Goal: Use online tool/utility: Utilize a website feature to perform a specific function

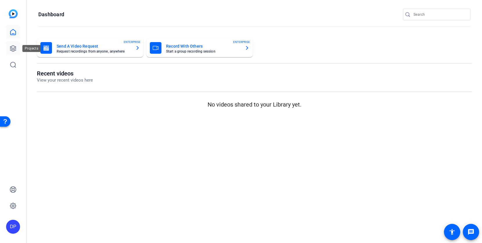
click at [12, 47] on icon at bounding box center [13, 48] width 7 height 7
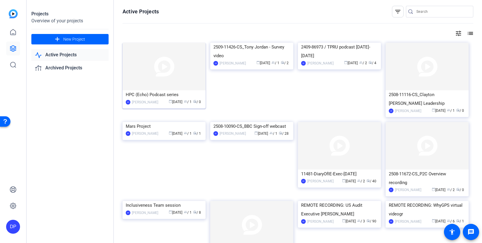
click at [145, 71] on img at bounding box center [164, 67] width 83 height 48
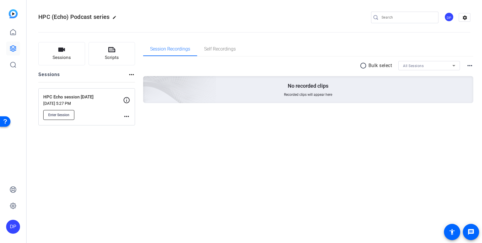
click at [54, 115] on span "Enter Session" at bounding box center [58, 115] width 21 height 5
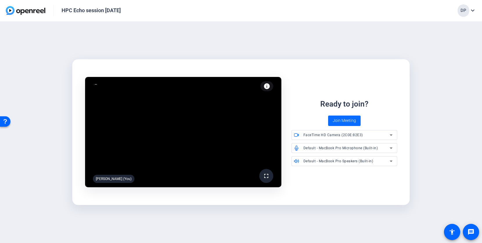
click at [348, 121] on span "Join Meeting" at bounding box center [344, 121] width 23 height 6
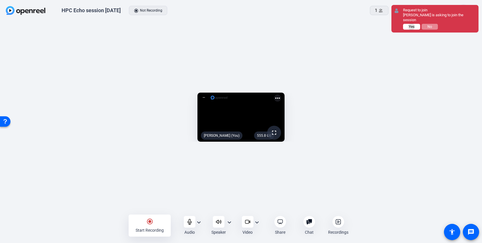
click at [412, 25] on span "Yes" at bounding box center [412, 27] width 6 height 4
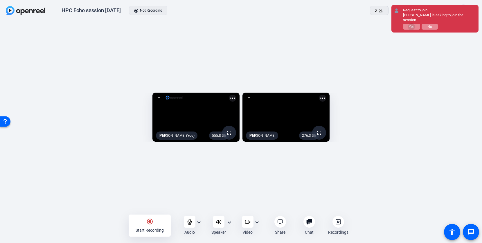
click at [412, 25] on span "Yes" at bounding box center [412, 27] width 6 height 4
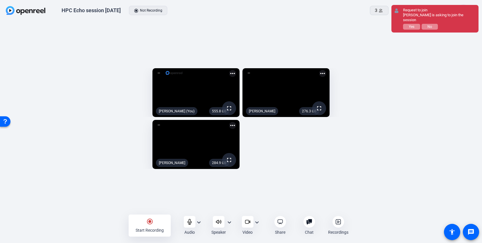
click at [412, 25] on span "Yes" at bounding box center [412, 27] width 6 height 4
click at [415, 24] on button "Yes" at bounding box center [411, 27] width 17 height 6
click at [411, 25] on span "Yes" at bounding box center [412, 27] width 6 height 4
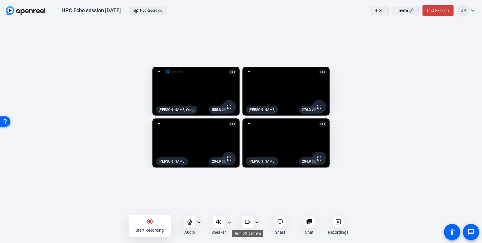
click at [248, 221] on icon at bounding box center [248, 222] width 6 height 6
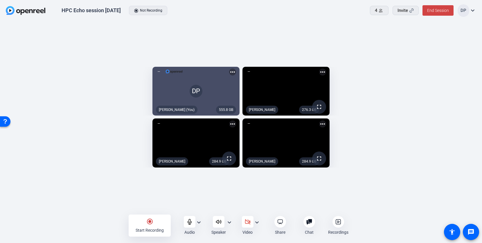
click at [150, 221] on mat-icon "radio_button_checked" at bounding box center [149, 221] width 7 height 7
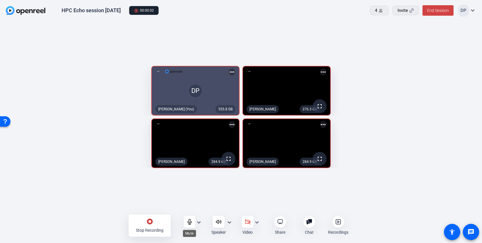
click at [189, 221] on icon at bounding box center [190, 222] width 6 height 6
click at [150, 221] on mat-icon "stop_circle" at bounding box center [149, 221] width 7 height 7
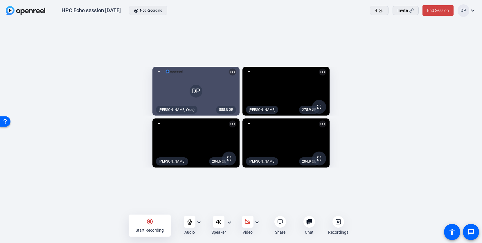
click at [338, 221] on icon at bounding box center [339, 222] width 2 height 2
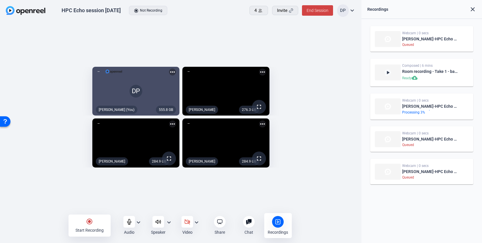
click at [89, 221] on mat-icon "radio_button_checked" at bounding box center [89, 221] width 7 height 7
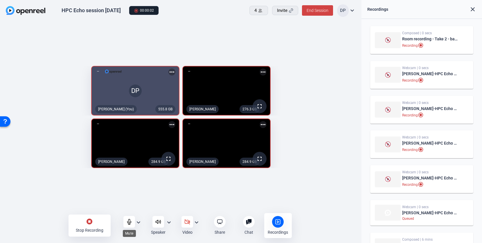
click at [129, 222] on icon at bounding box center [129, 222] width 6 height 6
click at [129, 221] on icon at bounding box center [129, 222] width 6 height 6
click at [90, 221] on mat-icon "stop_circle" at bounding box center [89, 221] width 7 height 7
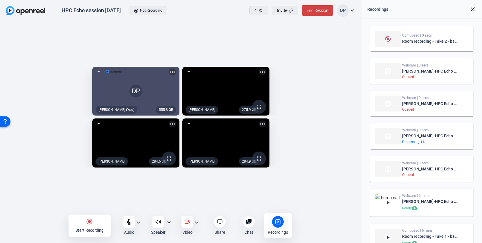
click at [89, 222] on mat-icon "radio_button_checked" at bounding box center [89, 221] width 7 height 7
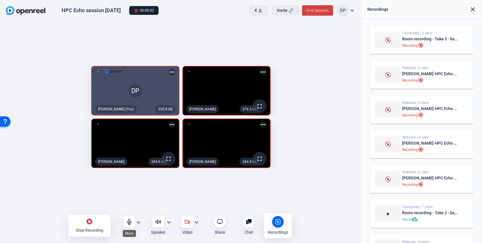
click at [129, 221] on icon at bounding box center [129, 222] width 6 height 6
click at [129, 220] on icon at bounding box center [129, 221] width 5 height 5
click at [89, 221] on mat-icon "stop_circle" at bounding box center [89, 221] width 7 height 7
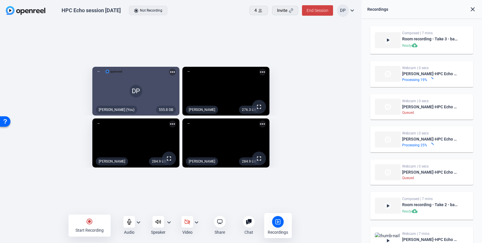
click at [89, 221] on mat-icon "radio_button_checked" at bounding box center [89, 221] width 7 height 7
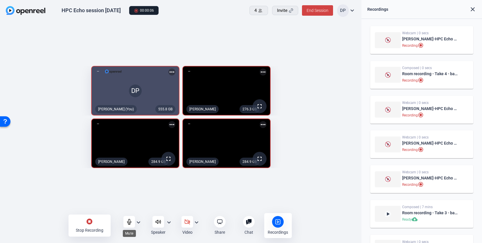
click at [129, 221] on icon at bounding box center [129, 222] width 6 height 6
click at [89, 221] on mat-icon "stop_circle" at bounding box center [89, 221] width 7 height 7
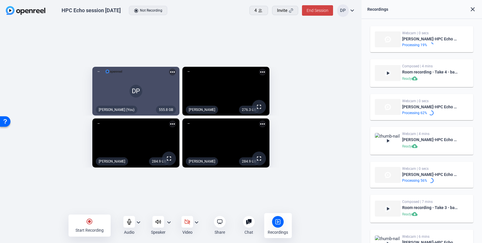
click at [89, 221] on mat-icon "radio_button_checked" at bounding box center [89, 221] width 7 height 7
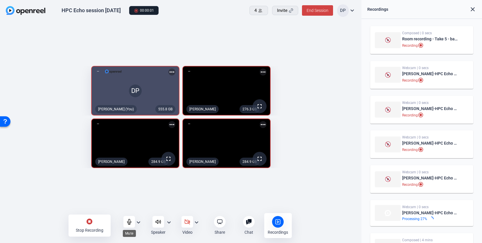
click at [129, 221] on icon at bounding box center [129, 222] width 6 height 6
click at [130, 221] on icon at bounding box center [129, 221] width 5 height 5
click at [130, 221] on icon at bounding box center [129, 222] width 6 height 6
click at [130, 221] on icon at bounding box center [129, 221] width 5 height 5
click at [129, 221] on icon at bounding box center [129, 222] width 6 height 6
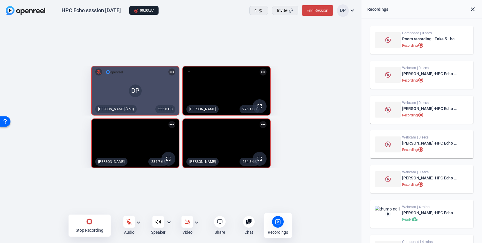
click at [90, 221] on mat-icon "stop_circle" at bounding box center [89, 221] width 7 height 7
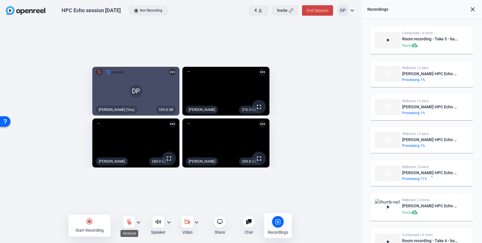
click at [129, 221] on icon at bounding box center [129, 222] width 6 height 6
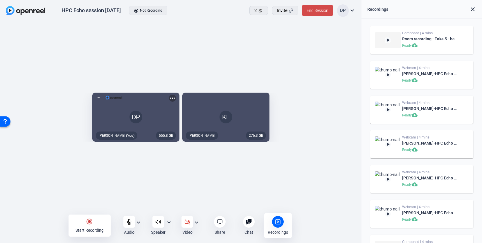
click at [318, 10] on span "End Session" at bounding box center [318, 10] width 22 height 5
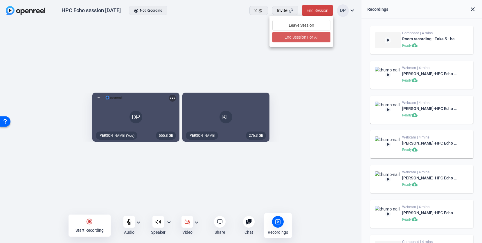
click at [300, 36] on span "End Session For All" at bounding box center [302, 37] width 34 height 7
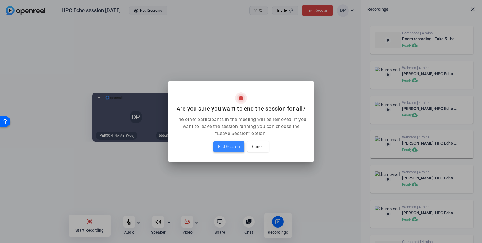
click at [232, 144] on span "End Session" at bounding box center [229, 146] width 22 height 7
